Goal: Check status: Verify the current state of an ongoing process or item

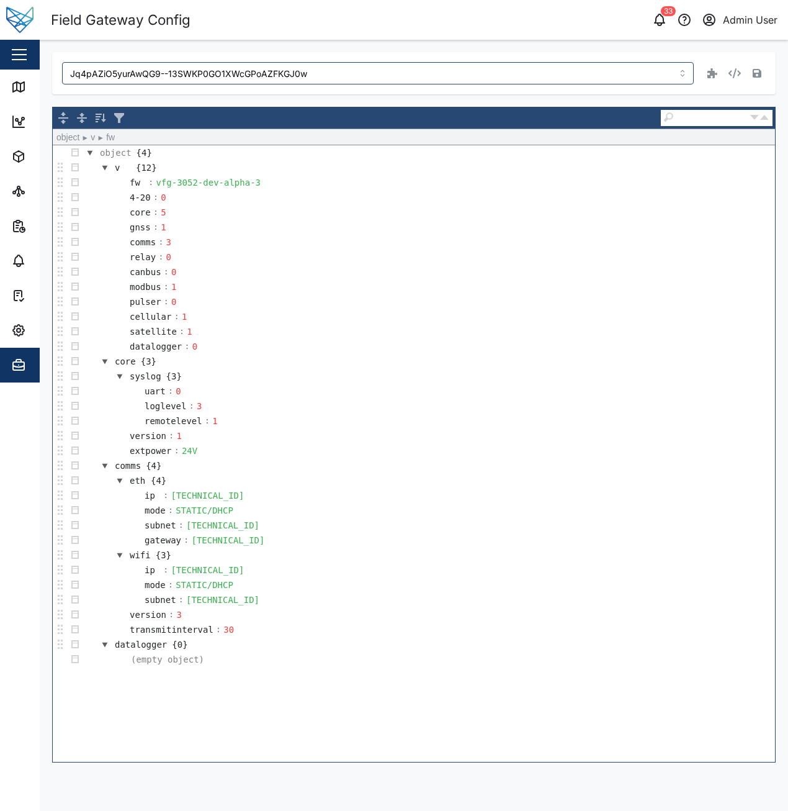
click at [407, 320] on td "cellular : 1" at bounding box center [429, 316] width 693 height 15
click at [502, 536] on td "gateway : 10.0.0.1" at bounding box center [429, 540] width 693 height 15
click at [487, 685] on div "object {4} v {12} fw : vfg-3052-dev-alpha-3 4-20 : 0 core : 5 gnss : 1 comms : …" at bounding box center [414, 453] width 723 height 616
click at [298, 392] on td "uart : 0" at bounding box center [429, 391] width 693 height 15
